Goal: Transaction & Acquisition: Book appointment/travel/reservation

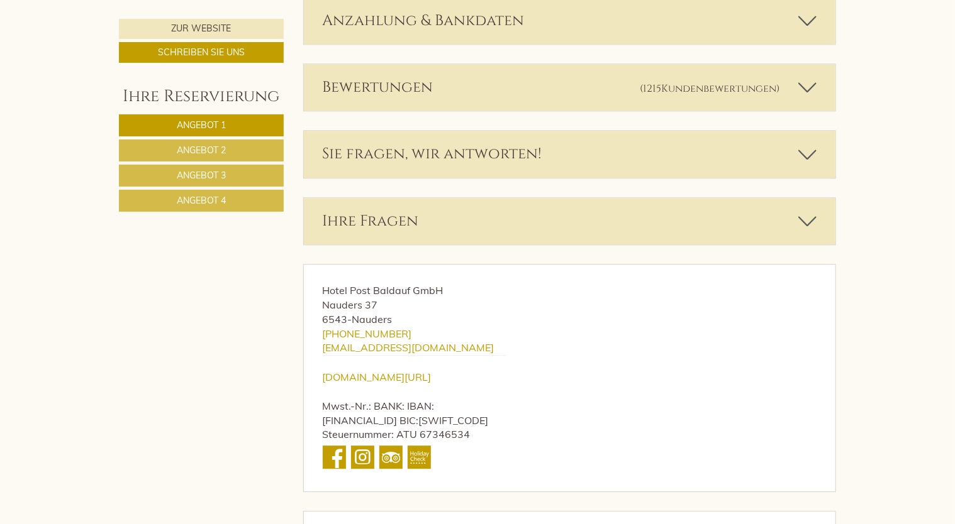
scroll to position [3939, 0]
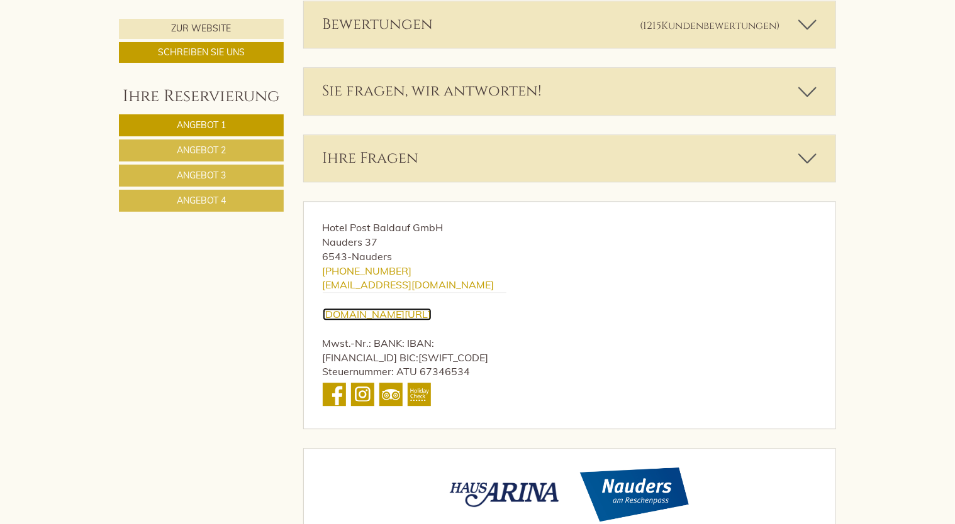
click at [387, 308] on link "[DOMAIN_NAME][URL]" at bounding box center [377, 314] width 109 height 13
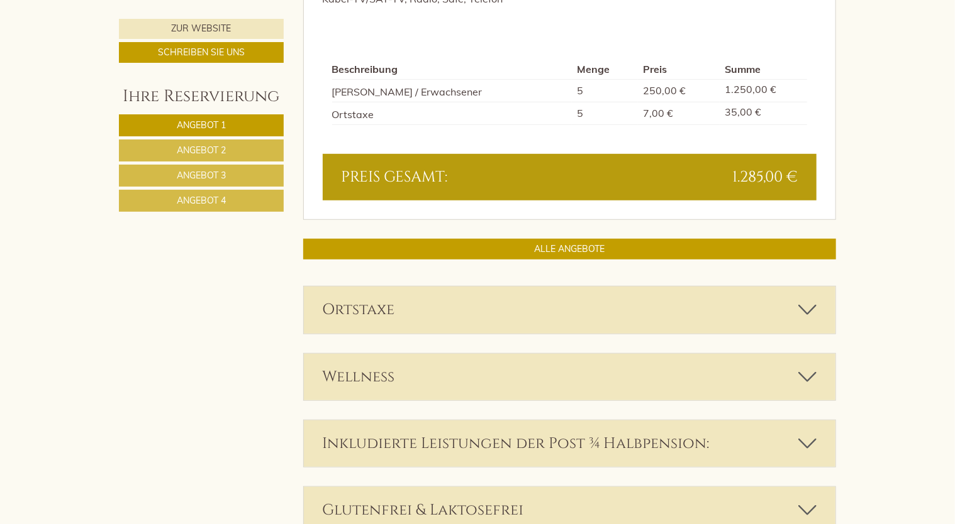
scroll to position [2681, 0]
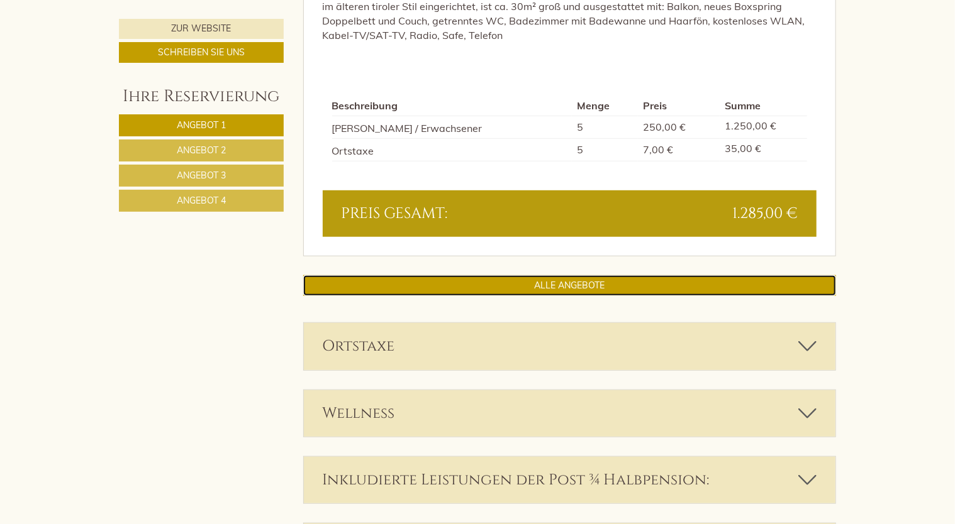
click at [536, 275] on link "ALLE ANGEBOTE" at bounding box center [569, 285] width 533 height 21
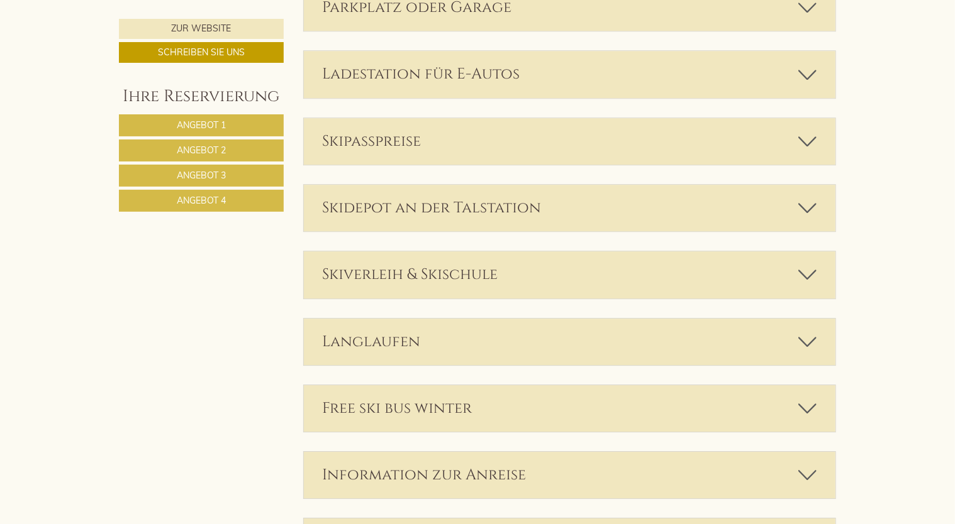
scroll to position [4114, 0]
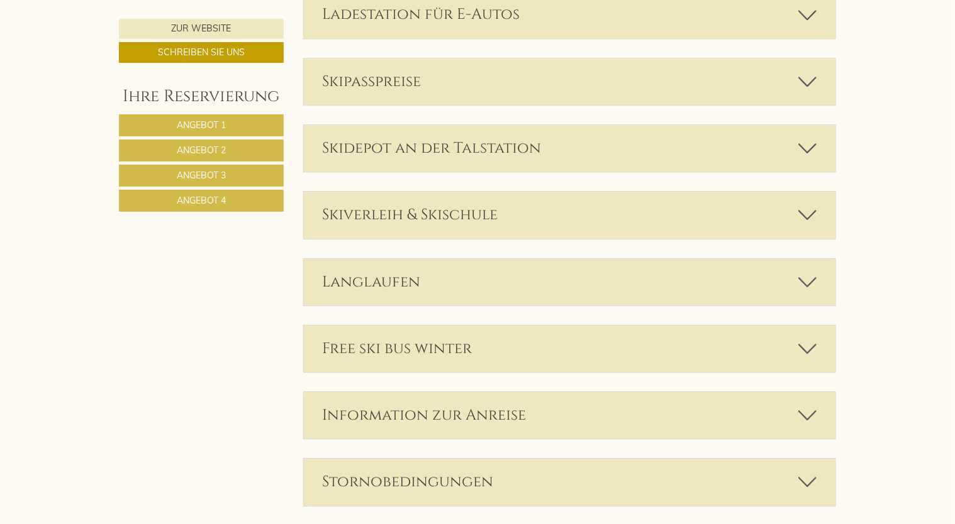
click at [812, 472] on icon at bounding box center [807, 482] width 18 height 21
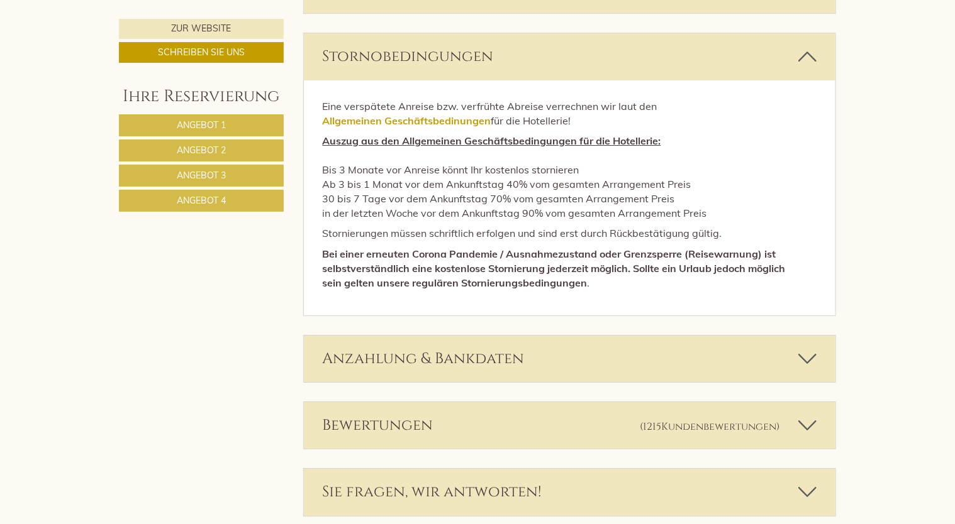
scroll to position [4555, 0]
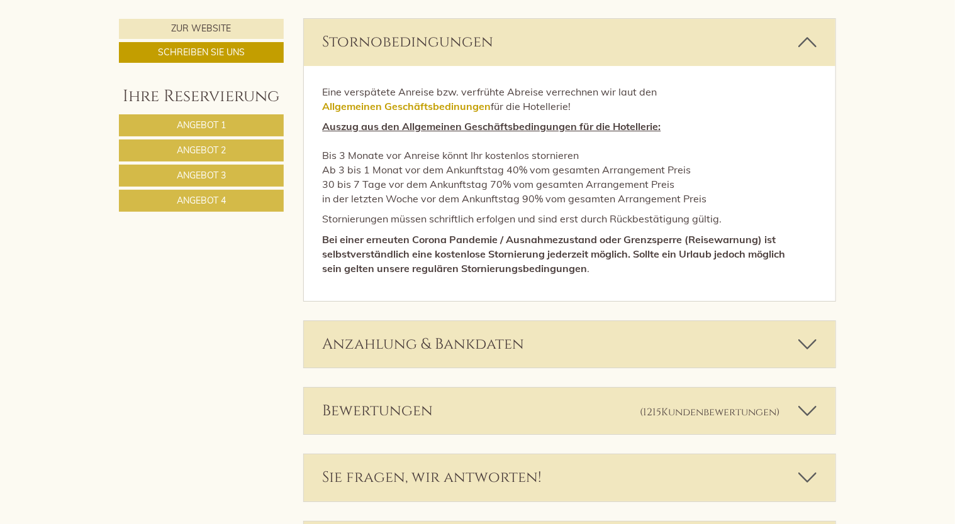
click at [807, 334] on icon at bounding box center [807, 344] width 18 height 21
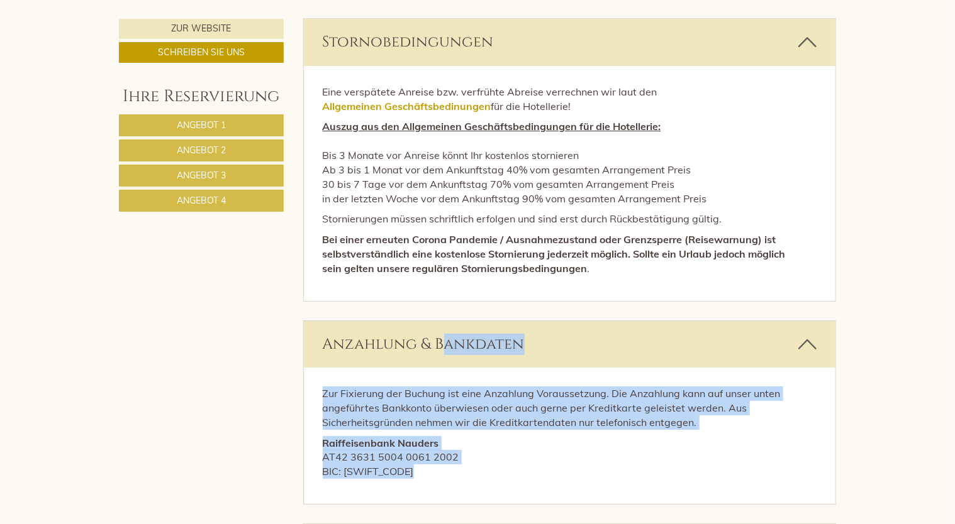
drag, startPoint x: 326, startPoint y: 279, endPoint x: 413, endPoint y: 411, distance: 158.0
click at [413, 411] on div "Anzahlung & Bankdaten Zur Fixierung der Buchung ist eine Anzahlung Voraussetzun…" at bounding box center [569, 413] width 533 height 184
drag, startPoint x: 413, startPoint y: 411, endPoint x: 399, endPoint y: 352, distance: 61.2
copy div "Anzahlung & Bankdaten Zur Fixierung der Buchung ist eine Anzahlung Voraussetzun…"
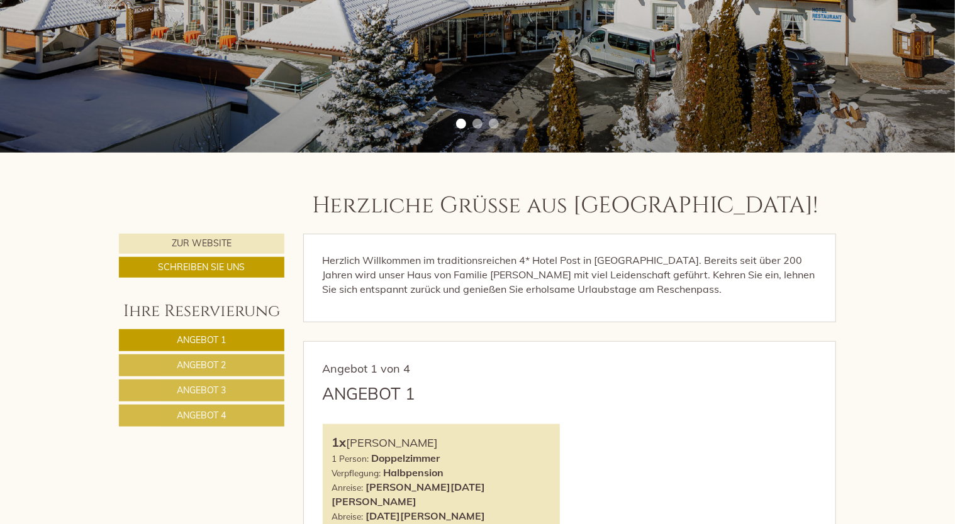
scroll to position [629, 0]
